Goal: Transaction & Acquisition: Download file/media

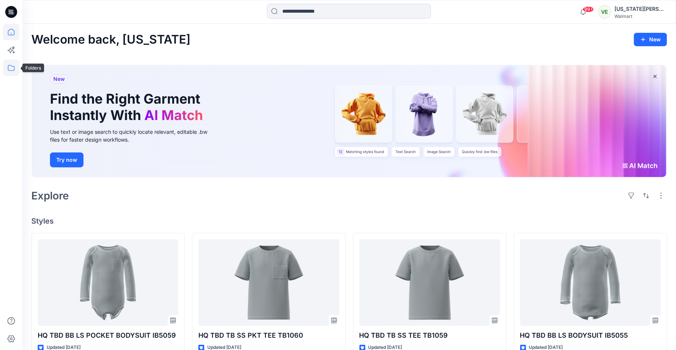
click at [12, 66] on icon at bounding box center [11, 68] width 16 height 16
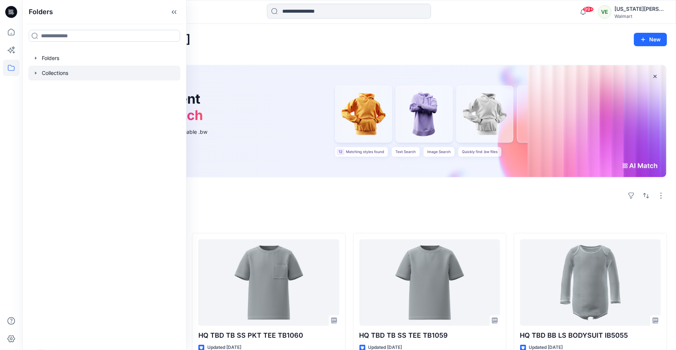
click at [106, 76] on div at bounding box center [104, 73] width 152 height 15
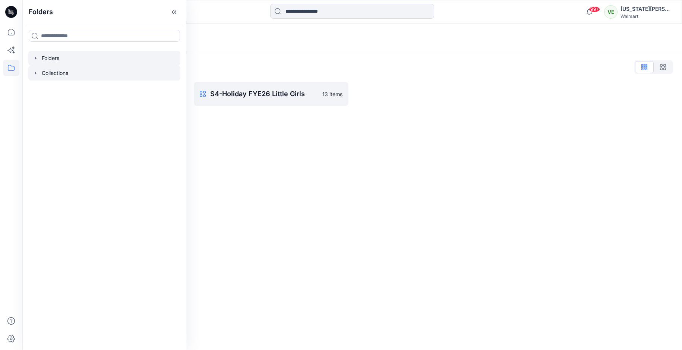
click at [87, 61] on div at bounding box center [104, 58] width 152 height 15
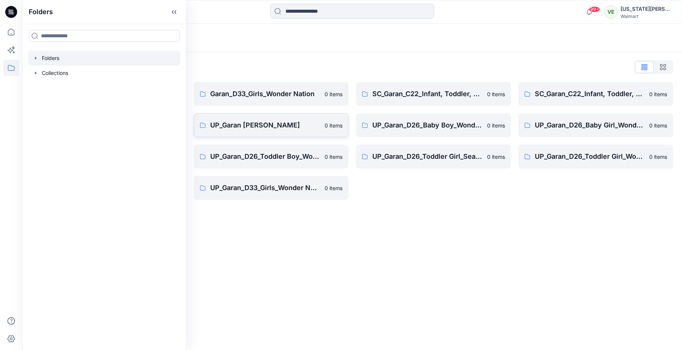
click at [277, 132] on link "UP_Garan [PERSON_NAME] 0 items" at bounding box center [271, 125] width 155 height 24
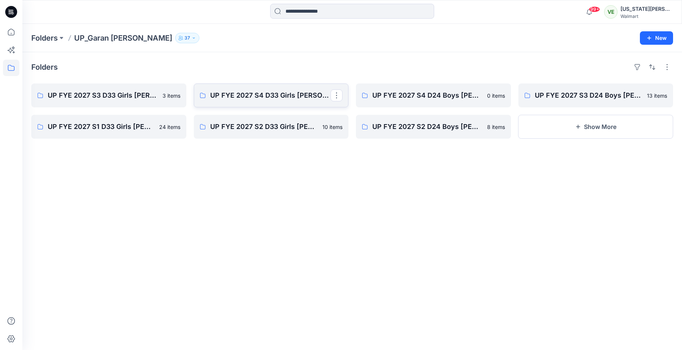
click at [268, 101] on link "UP FYE 2027 S4 D33 Girls [PERSON_NAME]" at bounding box center [271, 96] width 155 height 24
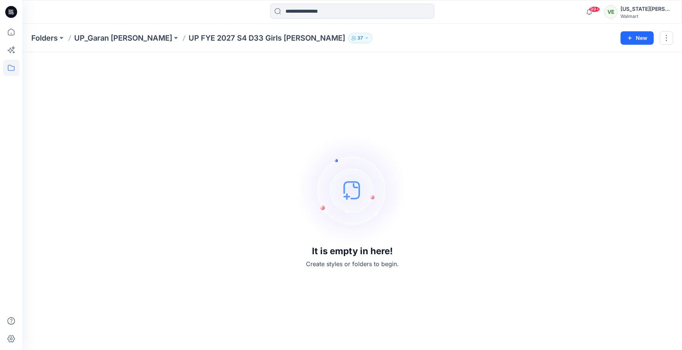
click at [121, 47] on div "Folders UP_Garan [PERSON_NAME] UP [PERSON_NAME] 2027 S4 D33 Girls [PERSON_NAME]…" at bounding box center [352, 38] width 660 height 28
click at [120, 40] on p "UP_Garan [PERSON_NAME]" at bounding box center [123, 38] width 98 height 10
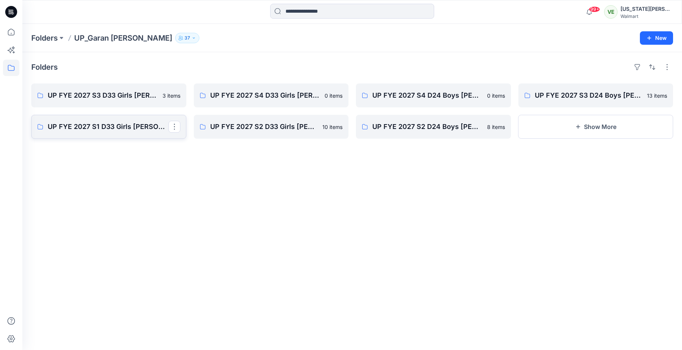
click at [89, 125] on p "UP FYE 2027 S1 D33 Girls [PERSON_NAME]" at bounding box center [108, 127] width 121 height 10
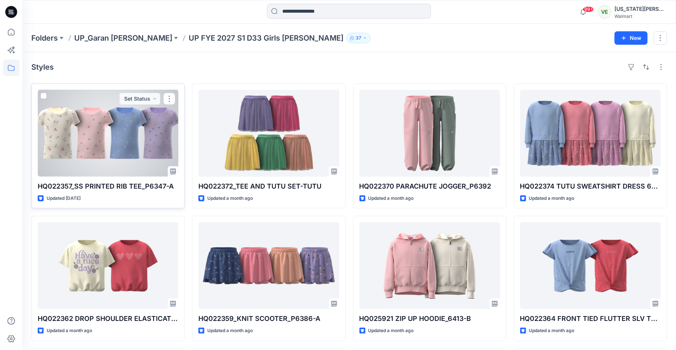
click at [95, 146] on div at bounding box center [108, 133] width 141 height 87
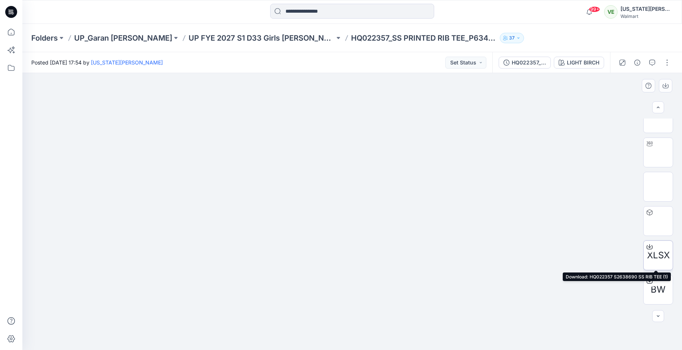
scroll to position [16, 0]
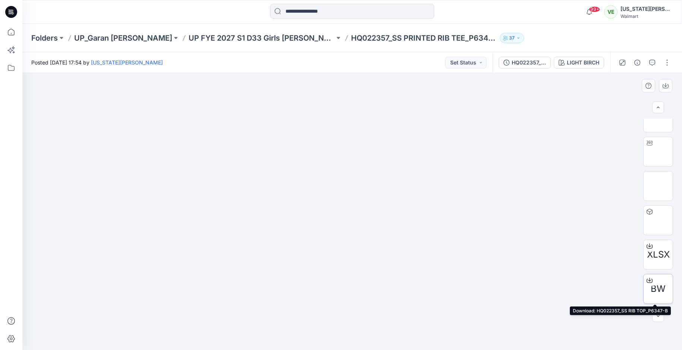
click at [648, 276] on div at bounding box center [650, 280] width 12 height 12
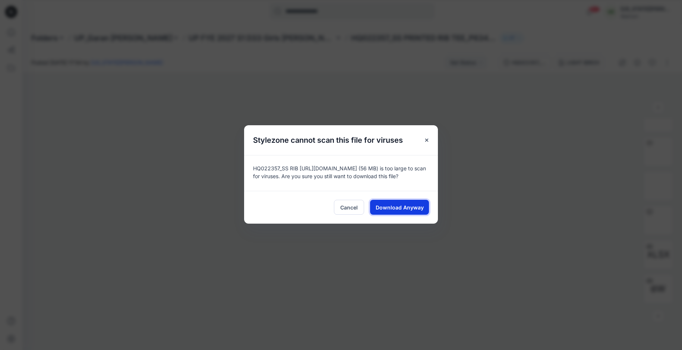
click at [412, 206] on span "Download Anyway" at bounding box center [400, 208] width 48 height 8
